Goal: Transaction & Acquisition: Subscribe to service/newsletter

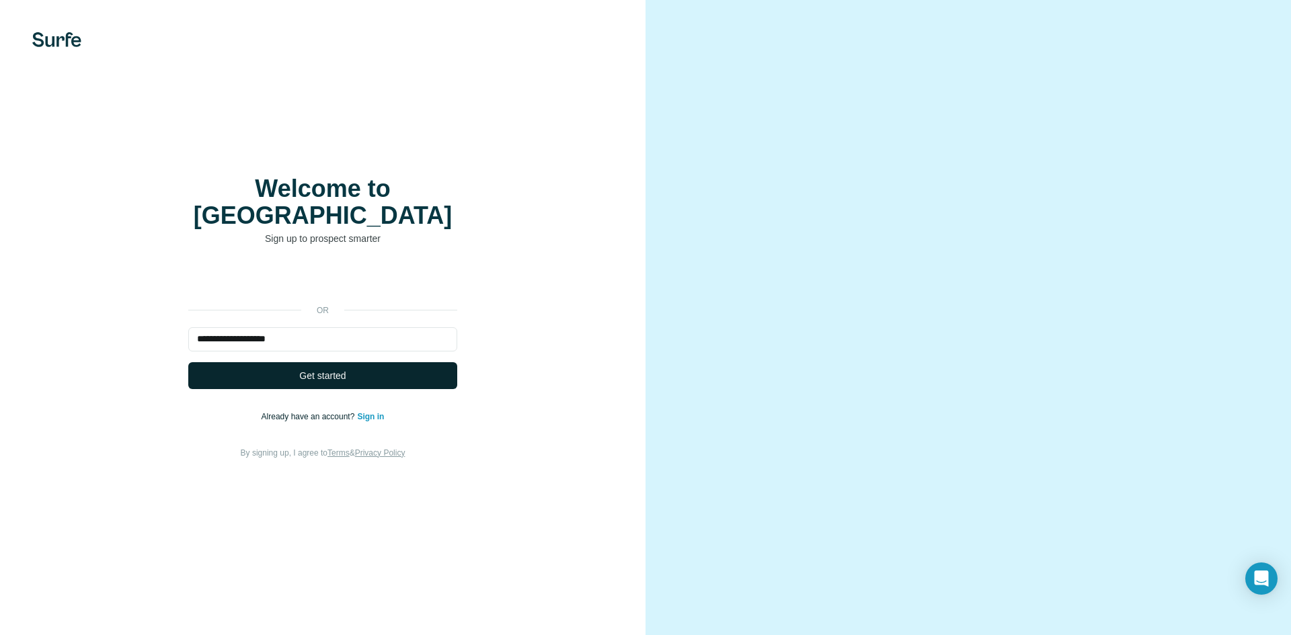
type input "**********"
click at [377, 364] on button "Get started" at bounding box center [322, 375] width 269 height 27
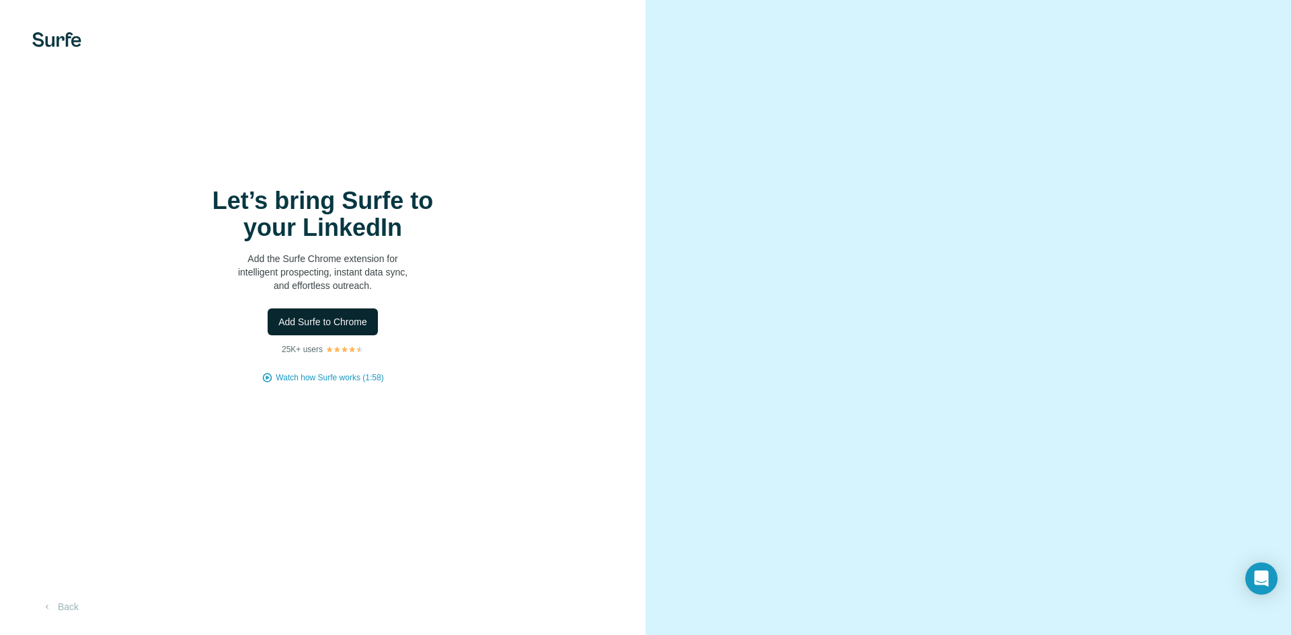
click at [359, 320] on span "Add Surfe to Chrome" at bounding box center [322, 321] width 89 height 13
click at [433, 199] on h1 "Let’s bring Surfe to your LinkedIn" at bounding box center [322, 215] width 269 height 54
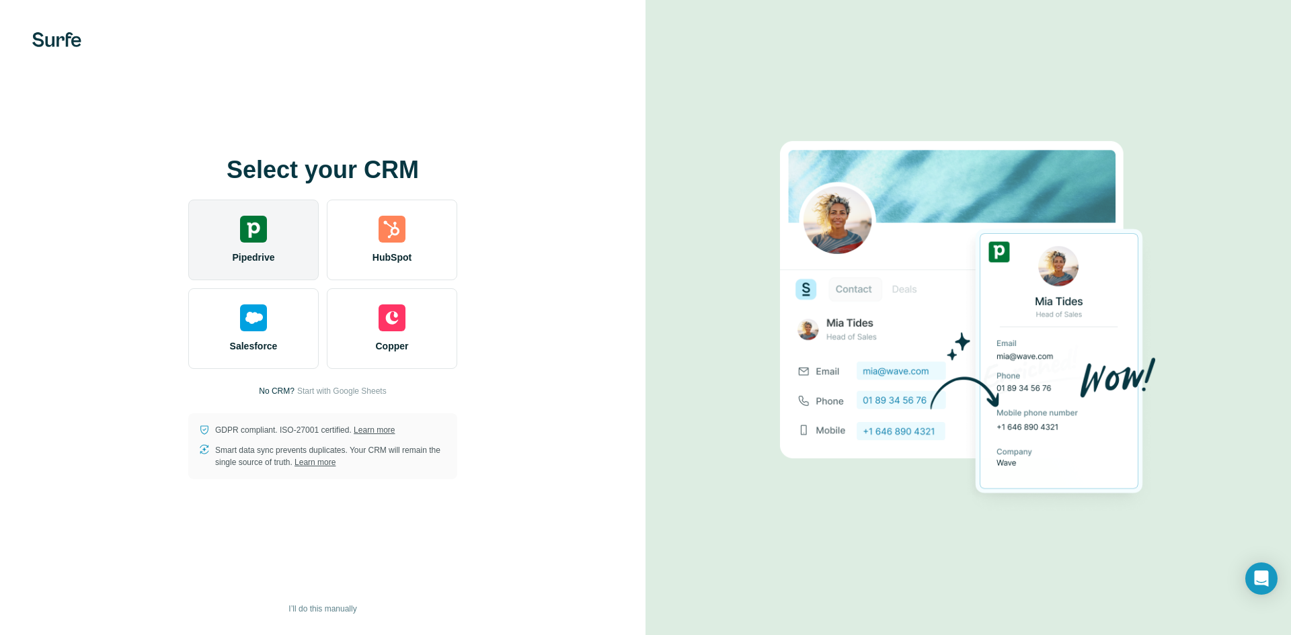
click at [266, 245] on div "Pipedrive" at bounding box center [253, 240] width 130 height 81
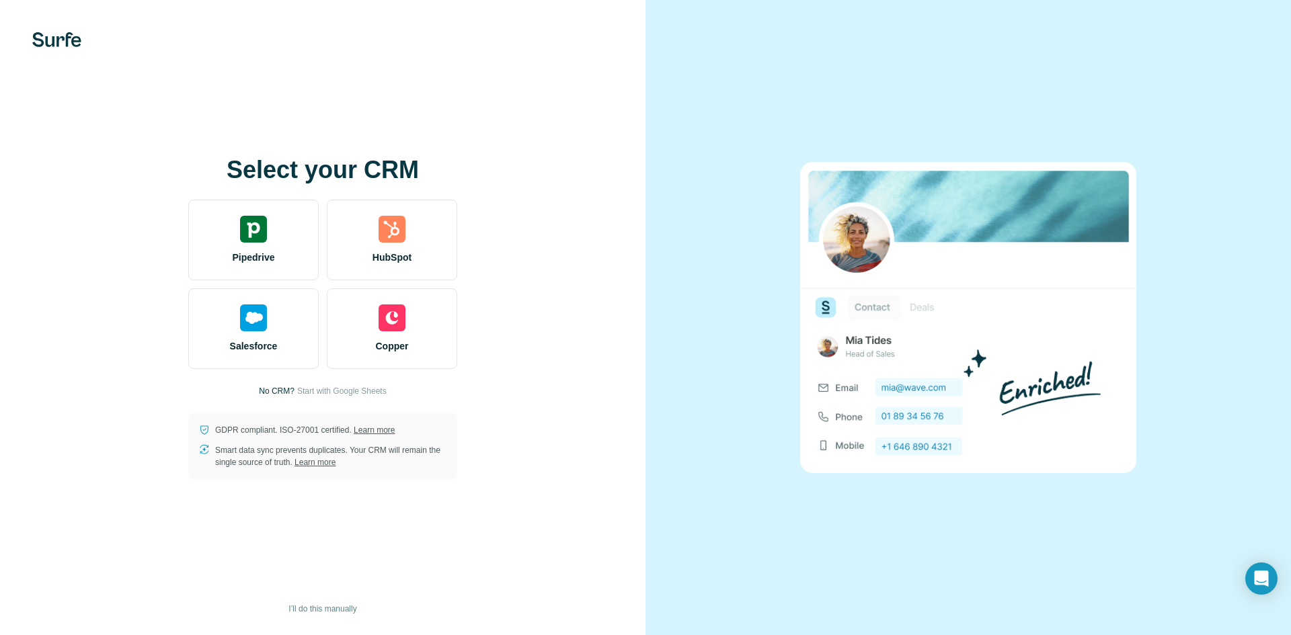
click at [145, 263] on div "Select your CRM Pipedrive HubSpot Salesforce Copper No CRM? Start with Google S…" at bounding box center [323, 318] width 592 height 323
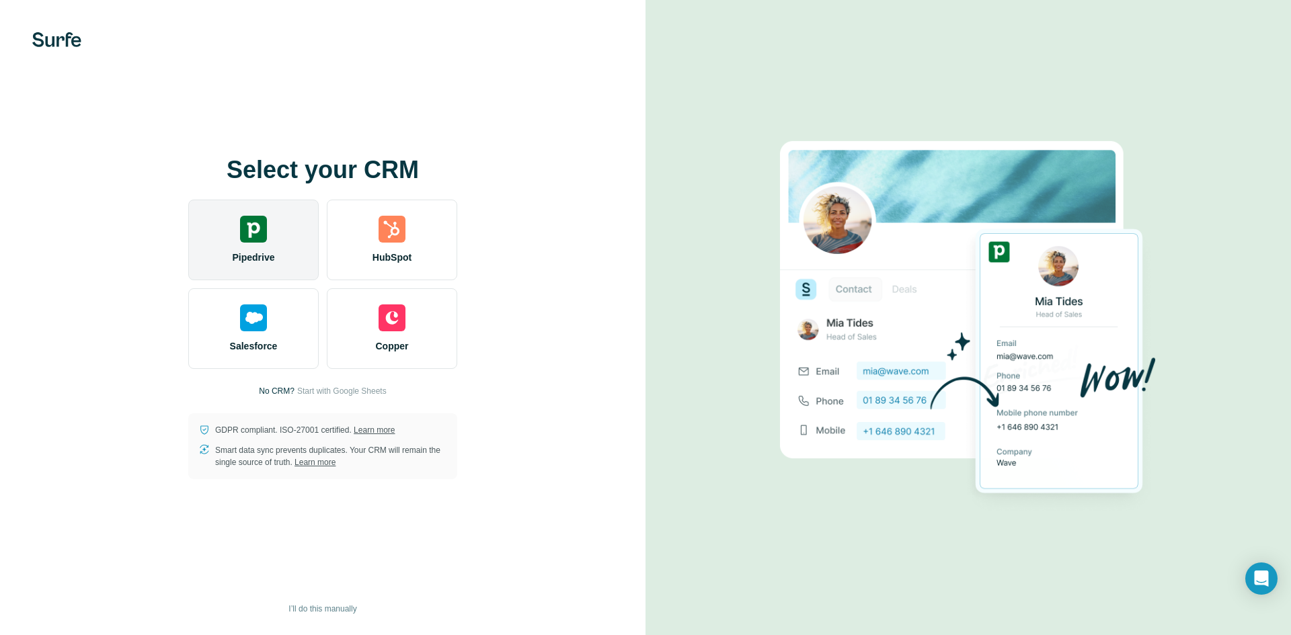
click at [260, 257] on span "Pipedrive" at bounding box center [253, 257] width 42 height 13
click at [261, 238] on img at bounding box center [253, 229] width 27 height 27
click at [271, 233] on div "Pipedrive" at bounding box center [253, 240] width 130 height 81
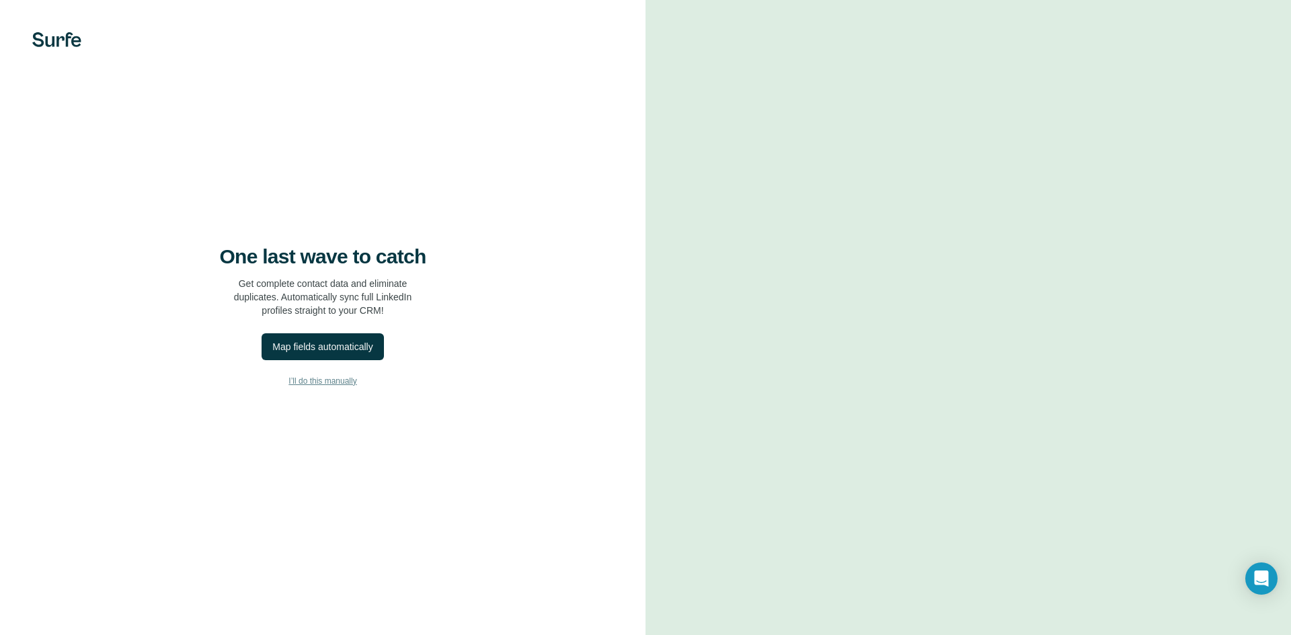
click at [327, 379] on span "I’ll do this manually" at bounding box center [322, 381] width 68 height 12
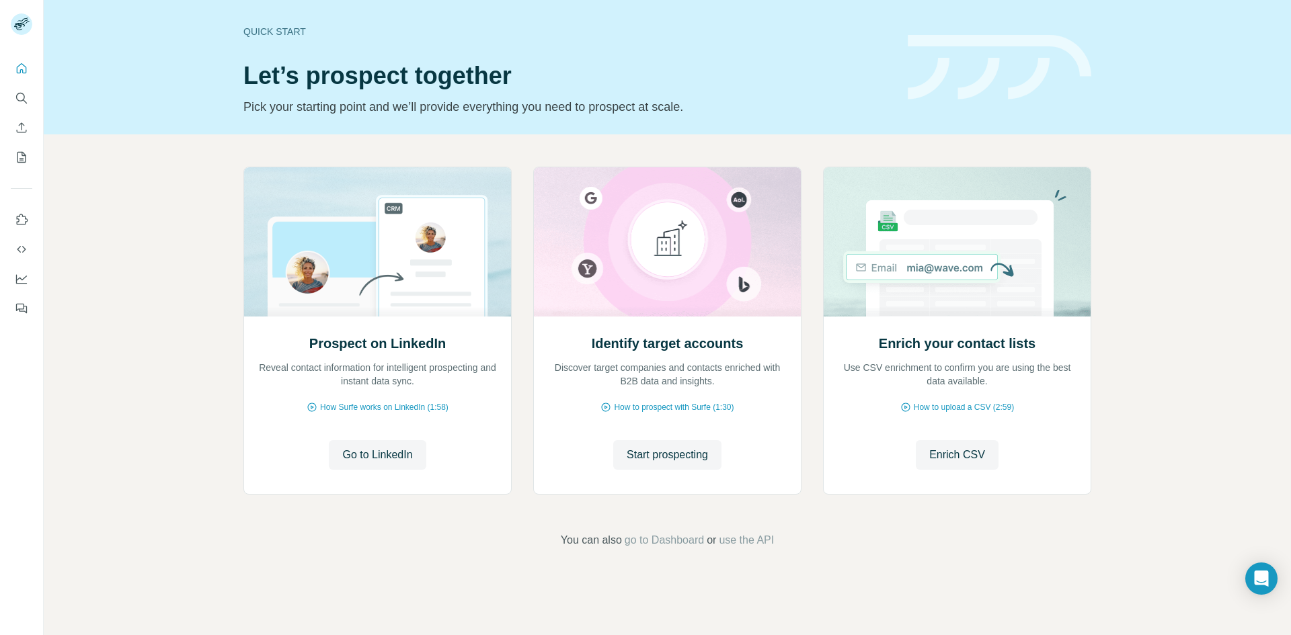
click at [149, 224] on div "Prospect on LinkedIn Reveal contact information for intelligent prospecting and…" at bounding box center [667, 357] width 1247 height 446
